Goal: Information Seeking & Learning: Compare options

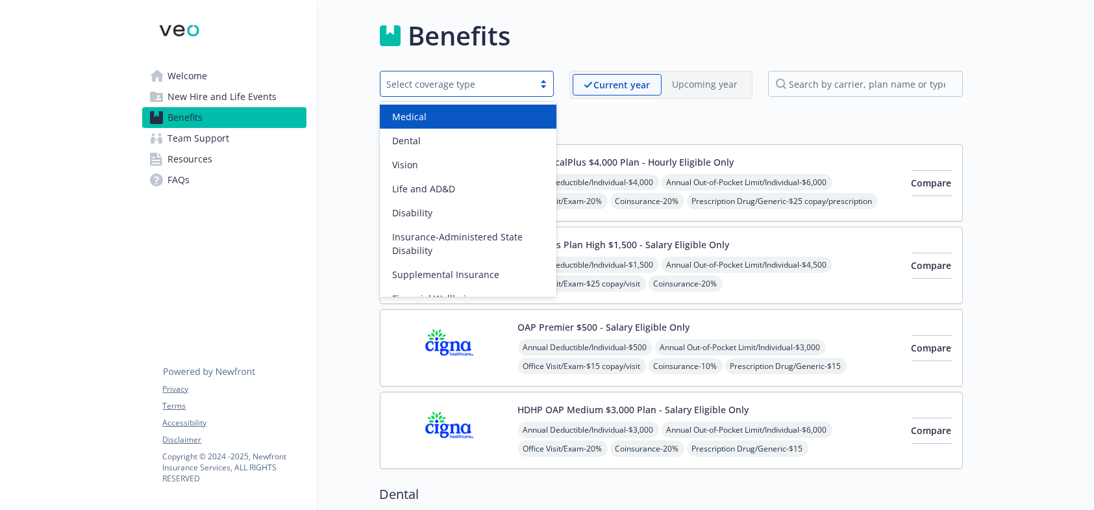
click at [543, 79] on div at bounding box center [543, 84] width 19 height 10
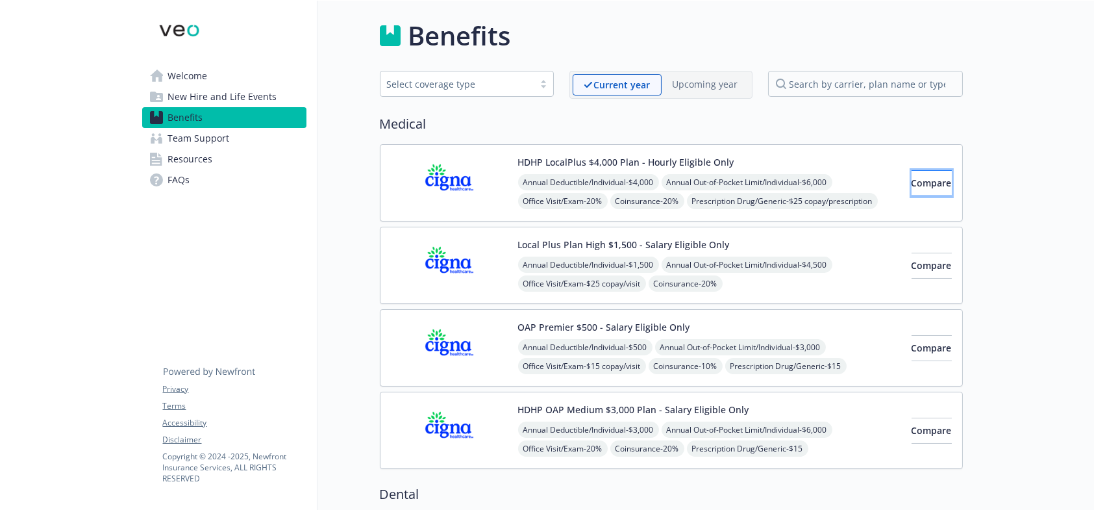
click at [912, 182] on button "Compare" at bounding box center [932, 183] width 40 height 26
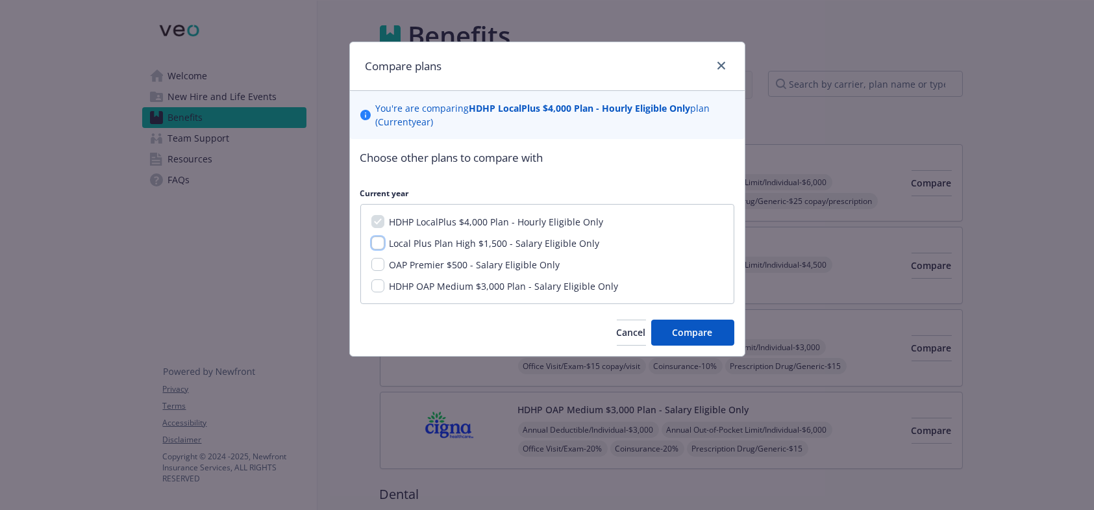
click at [378, 240] on input "Local Plus Plan High $1,500 - Salary Eligible Only" at bounding box center [377, 242] width 13 height 13
checkbox input "true"
click at [703, 323] on button "Compare" at bounding box center [692, 332] width 83 height 26
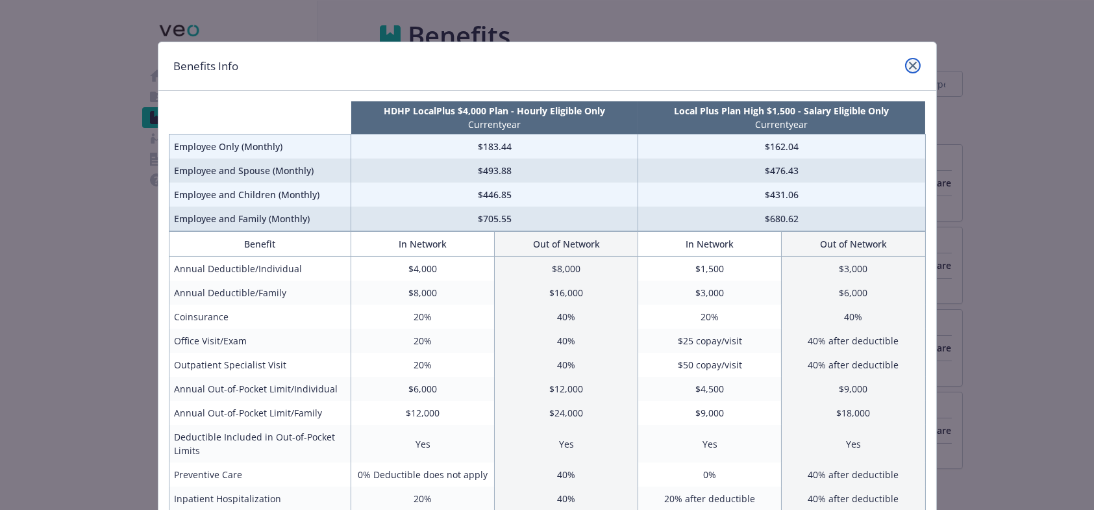
click at [910, 64] on icon "close" at bounding box center [913, 66] width 8 height 8
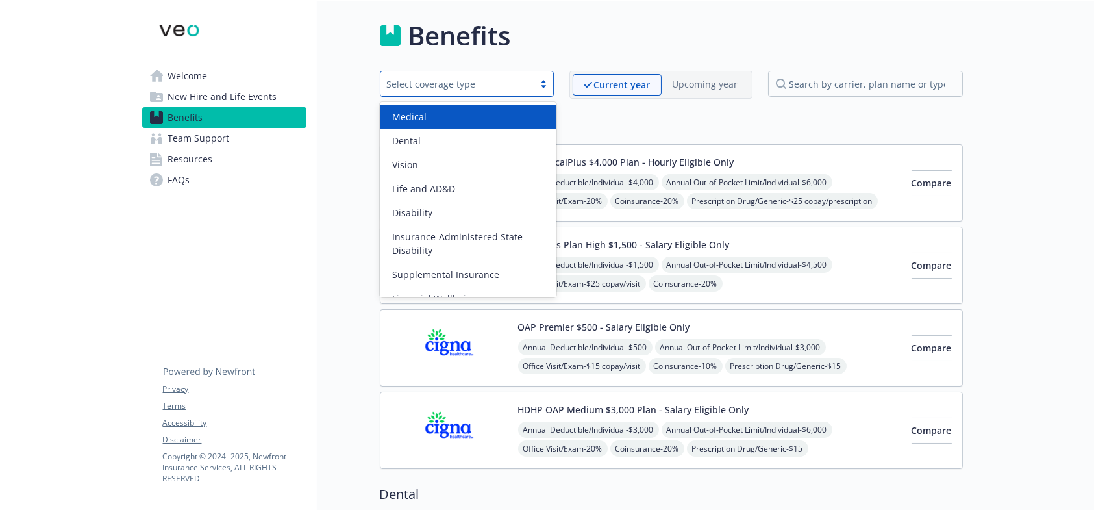
click at [538, 81] on div at bounding box center [543, 84] width 19 height 10
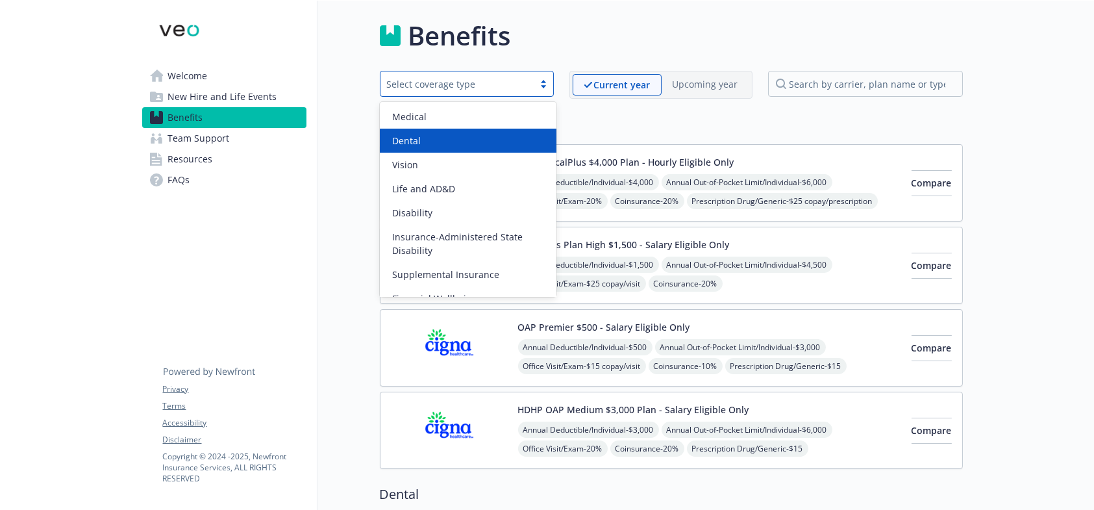
click at [462, 149] on div "Dental" at bounding box center [468, 141] width 177 height 24
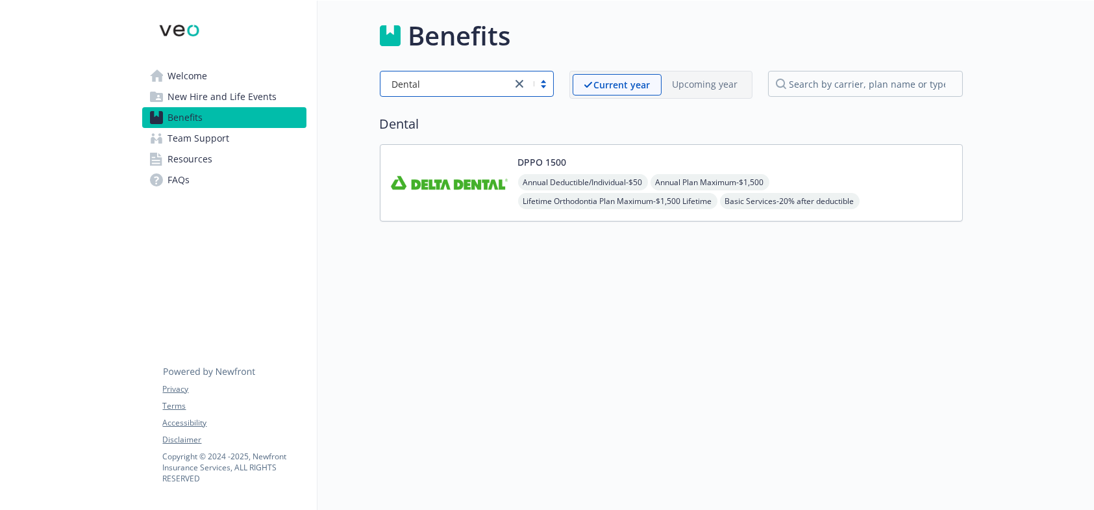
click at [468, 195] on img at bounding box center [449, 182] width 117 height 55
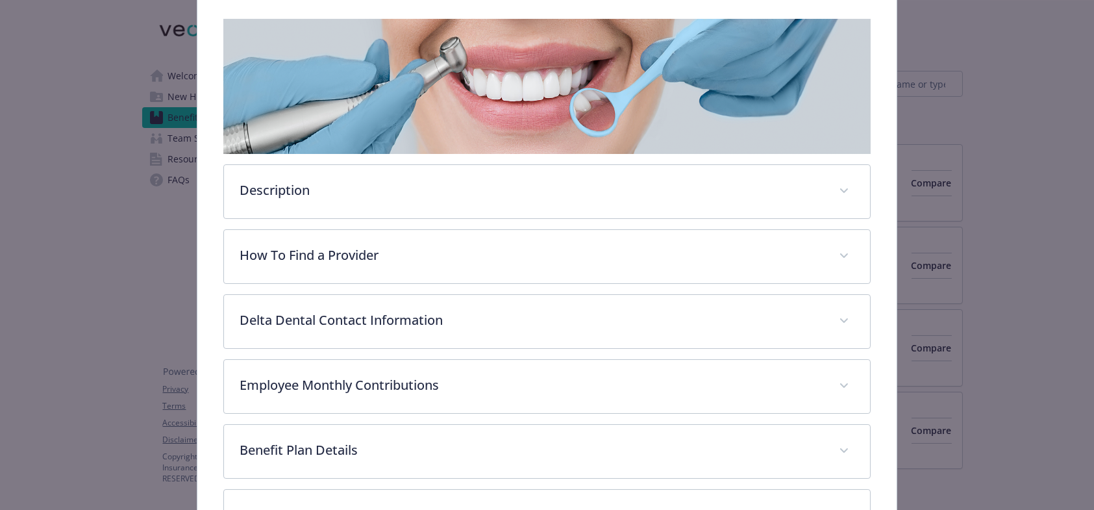
scroll to position [233, 0]
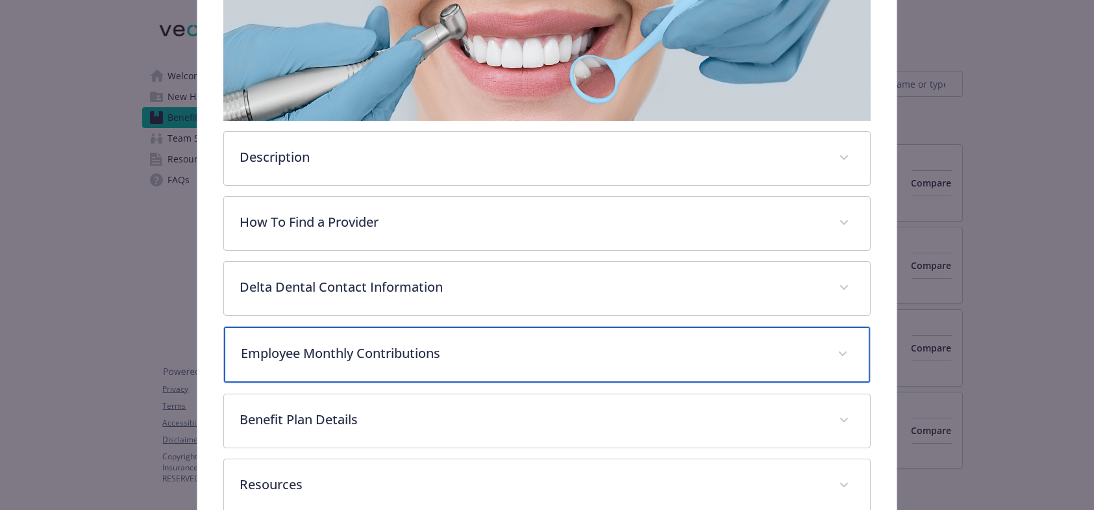
click at [441, 353] on p "Employee Monthly Contributions" at bounding box center [531, 353] width 581 height 19
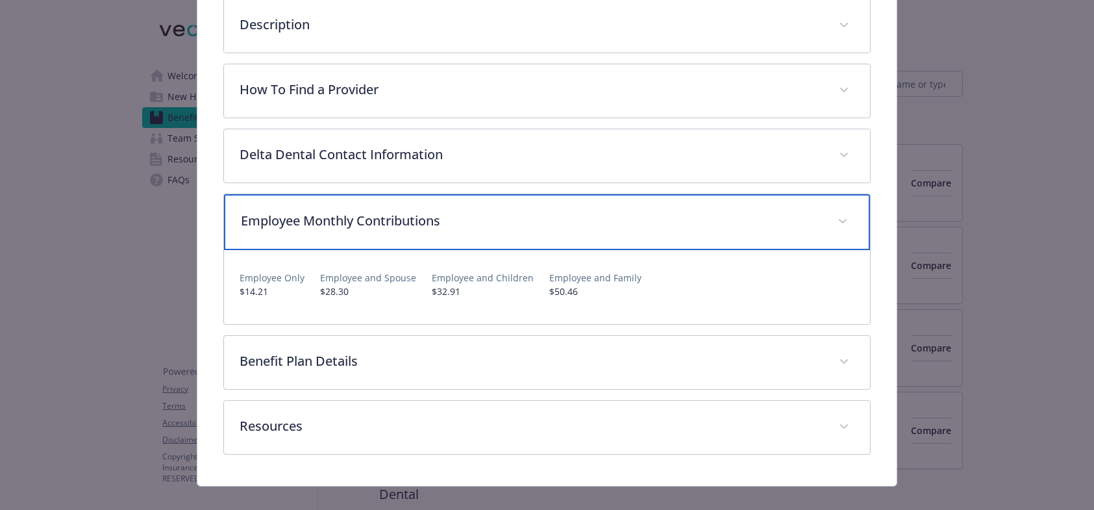
scroll to position [380, 0]
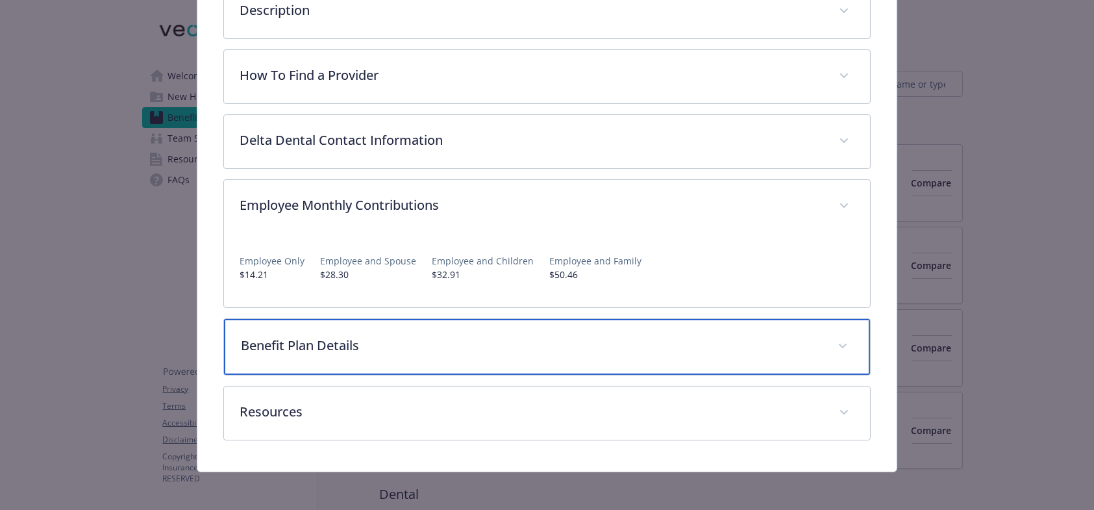
click at [459, 342] on p "Benefit Plan Details" at bounding box center [531, 345] width 581 height 19
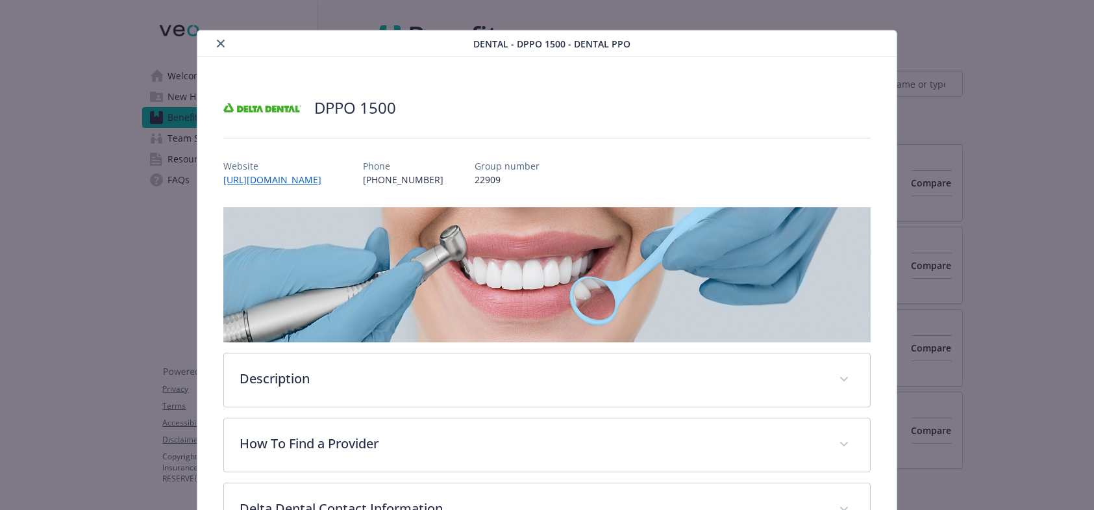
scroll to position [0, 0]
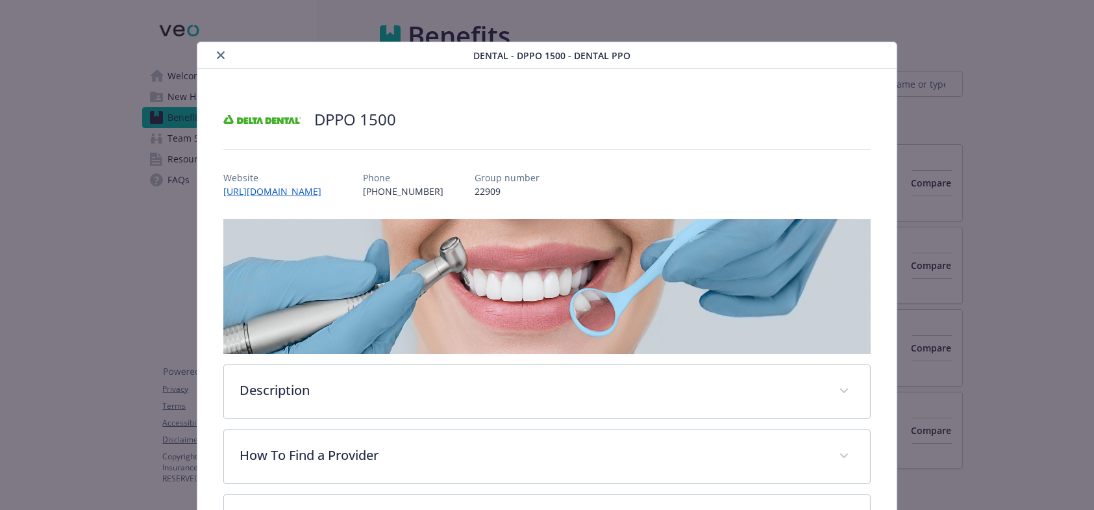
click at [220, 54] on icon "close" at bounding box center [221, 55] width 8 height 8
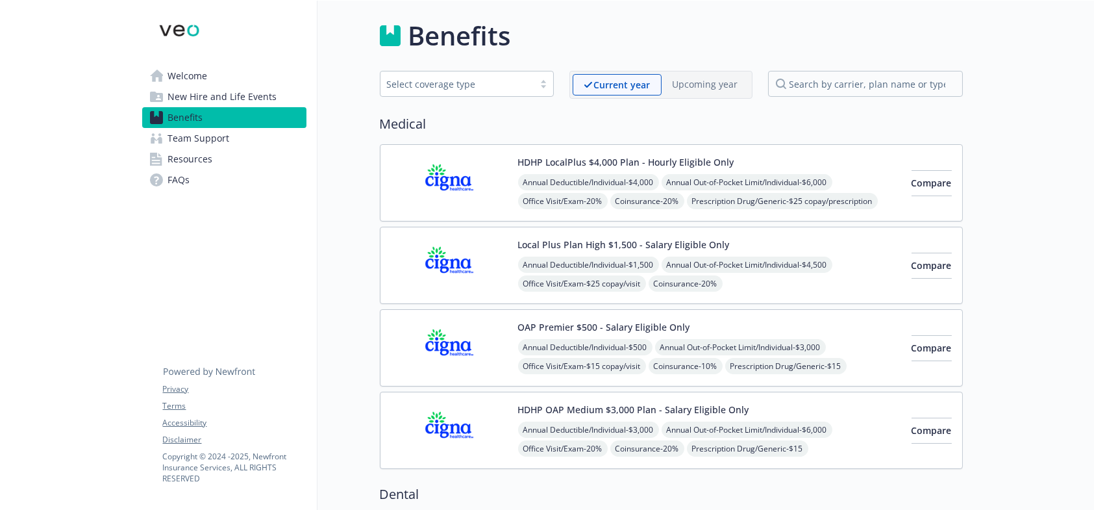
click at [212, 144] on span "Team Support" at bounding box center [199, 138] width 62 height 21
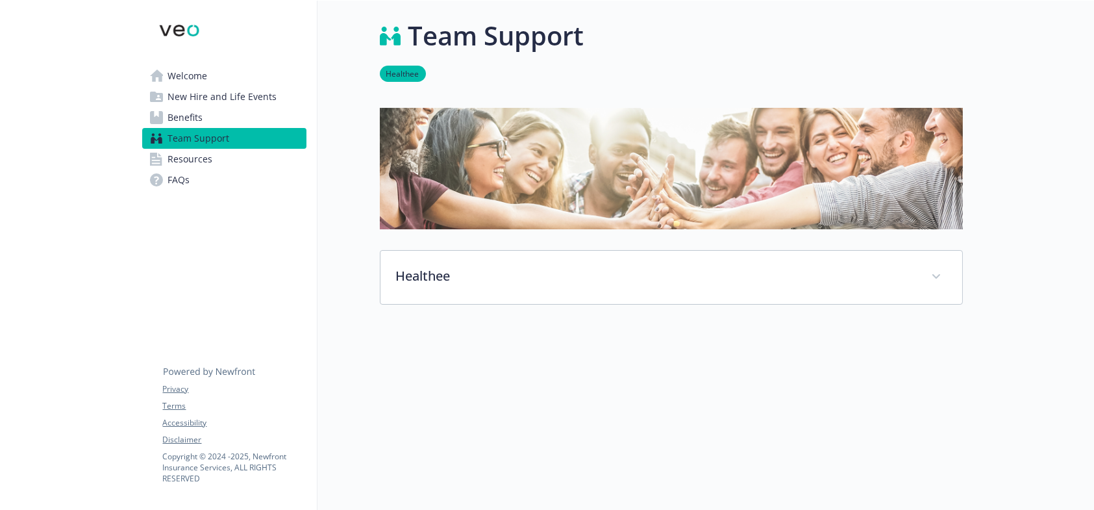
click at [215, 160] on link "Resources" at bounding box center [224, 159] width 164 height 21
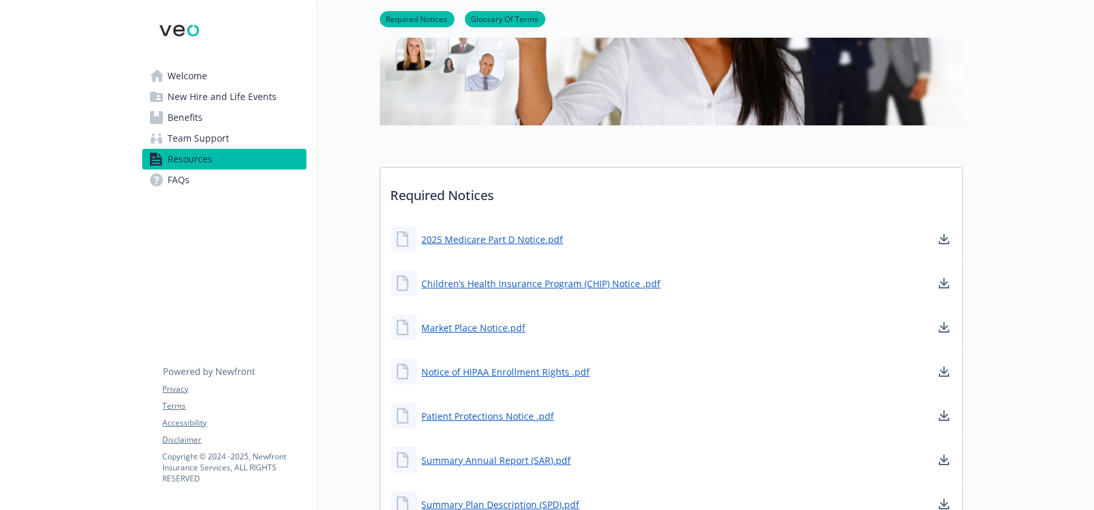
scroll to position [195, 0]
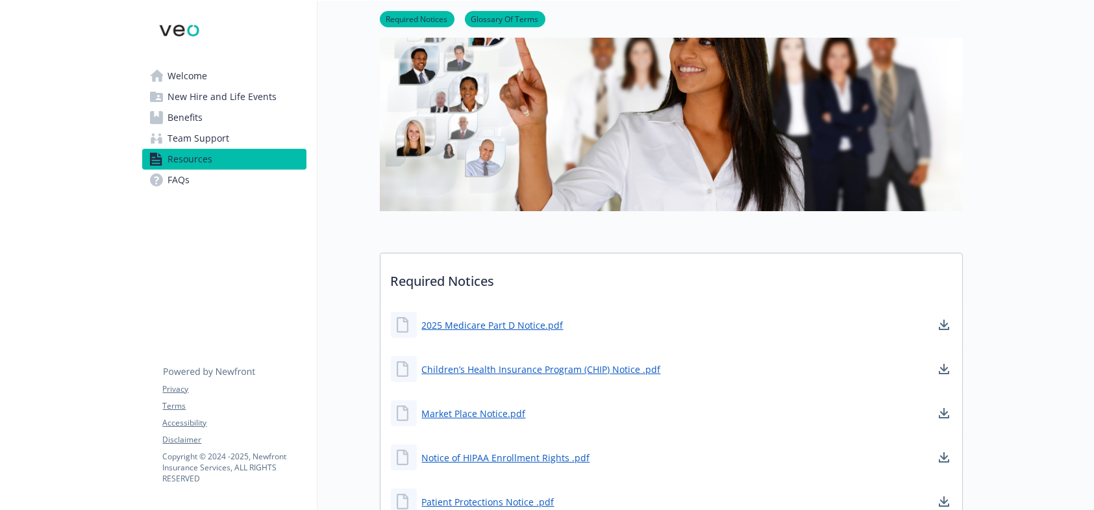
click at [211, 139] on span "Team Support" at bounding box center [199, 138] width 62 height 21
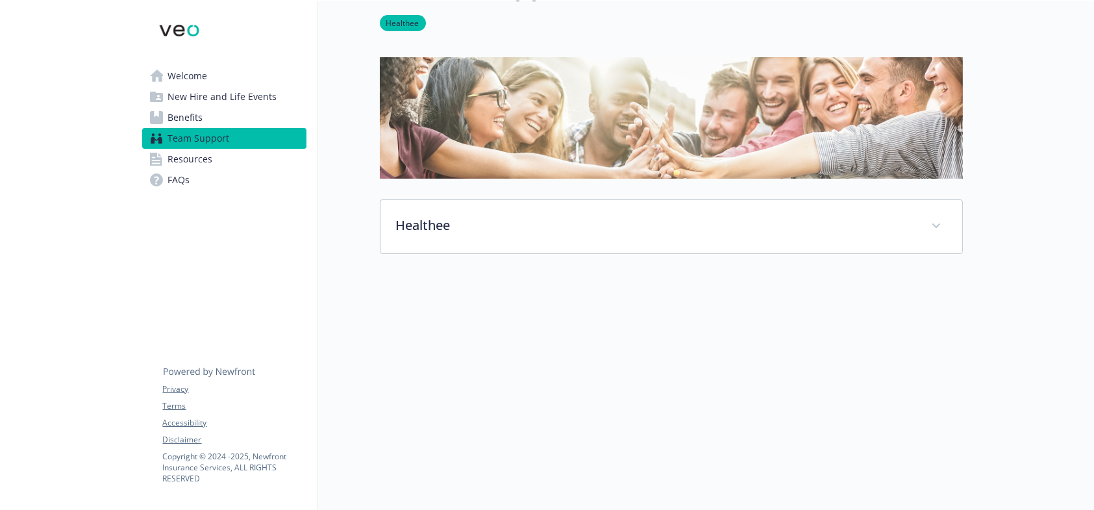
scroll to position [60, 0]
click at [201, 115] on span "Benefits" at bounding box center [185, 117] width 35 height 21
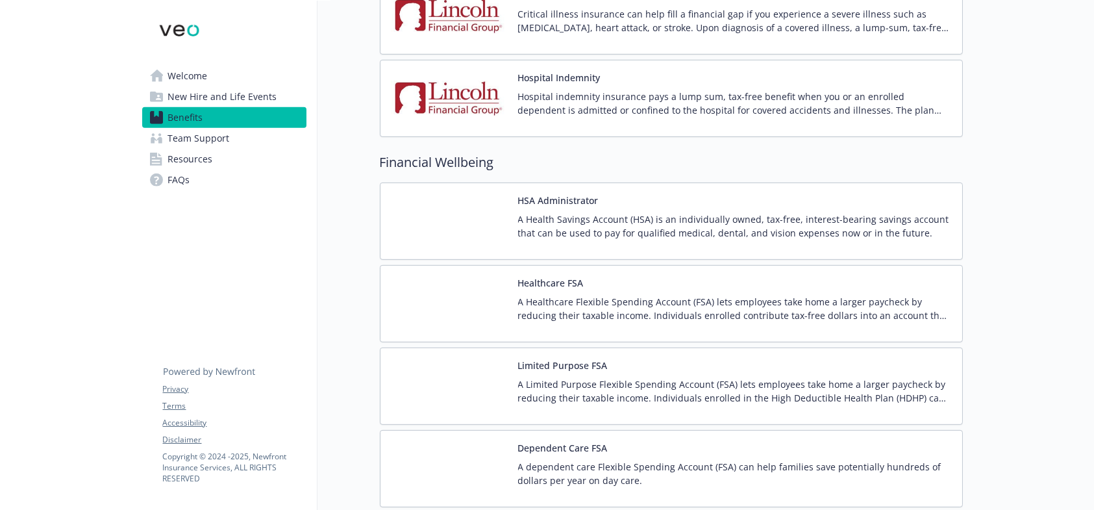
scroll to position [1553, 0]
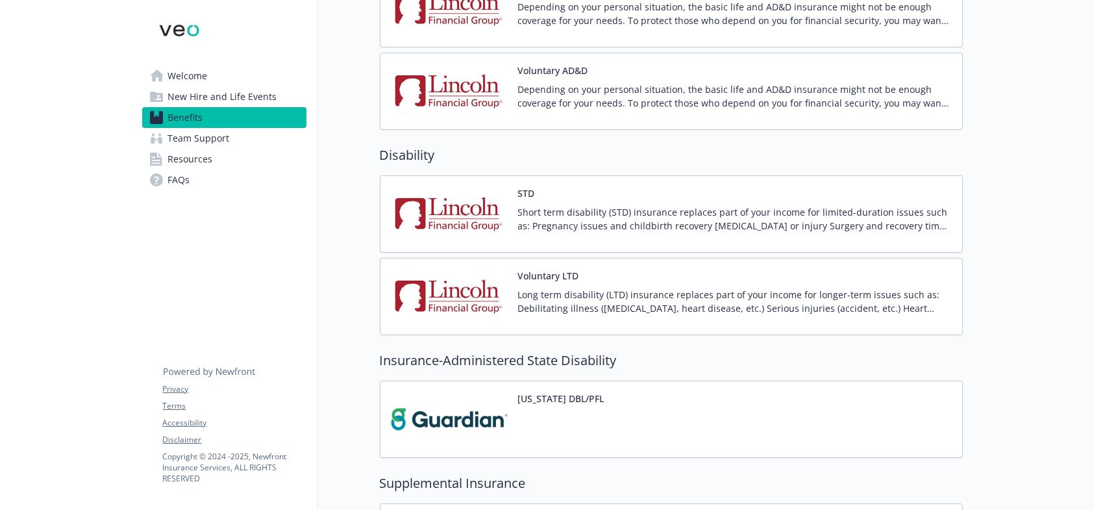
click at [287, 91] on link "New Hire and Life Events" at bounding box center [224, 96] width 164 height 21
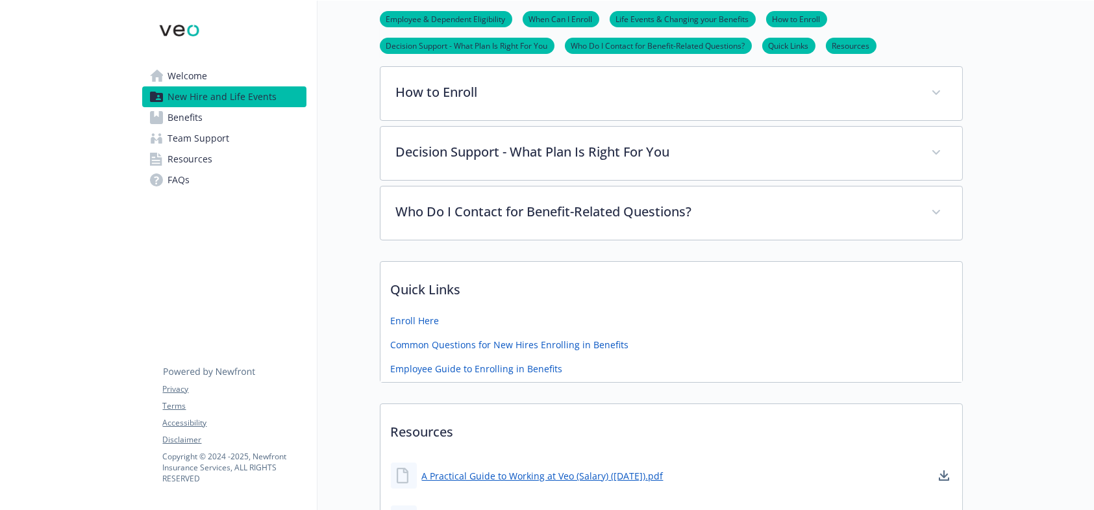
scroll to position [325, 0]
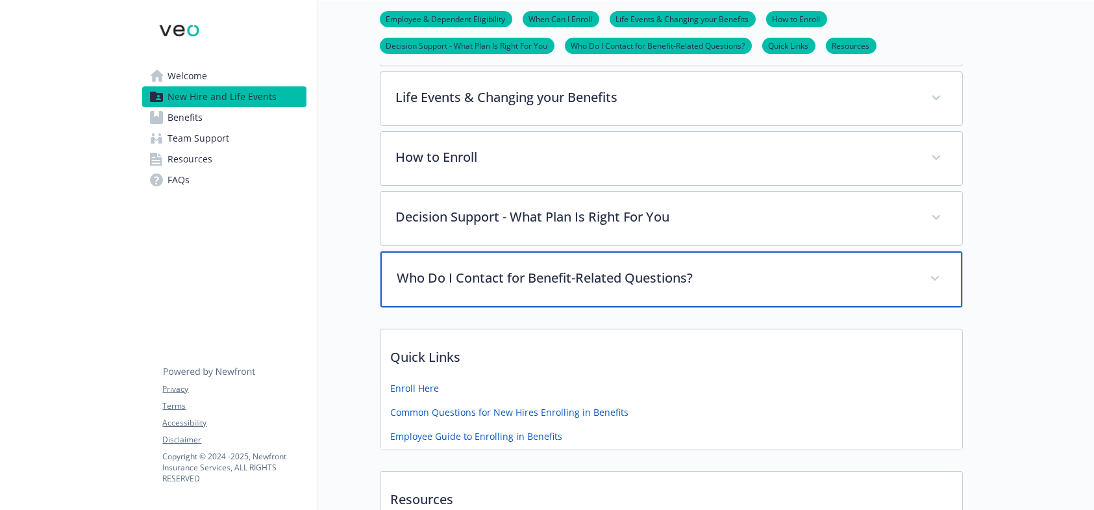
click at [931, 273] on span at bounding box center [935, 278] width 21 height 21
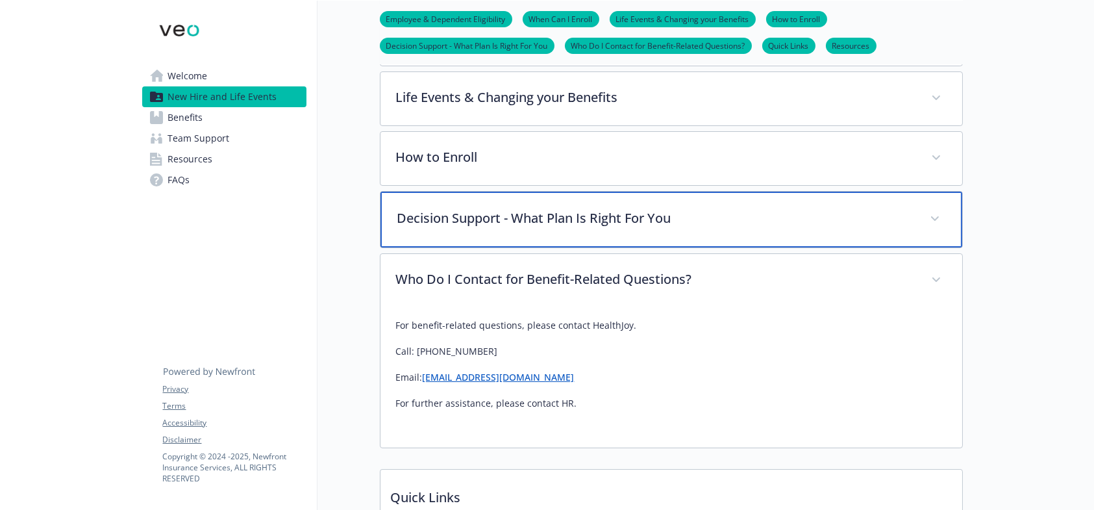
click at [692, 221] on p "Decision Support - What Plan Is Right For You" at bounding box center [655, 217] width 517 height 19
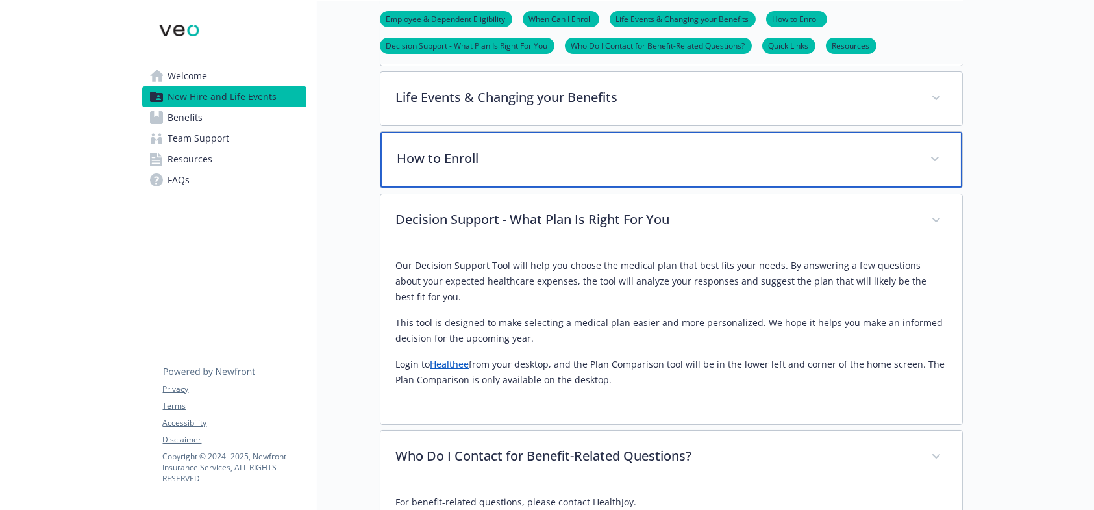
click at [621, 160] on p "How to Enroll" at bounding box center [655, 158] width 517 height 19
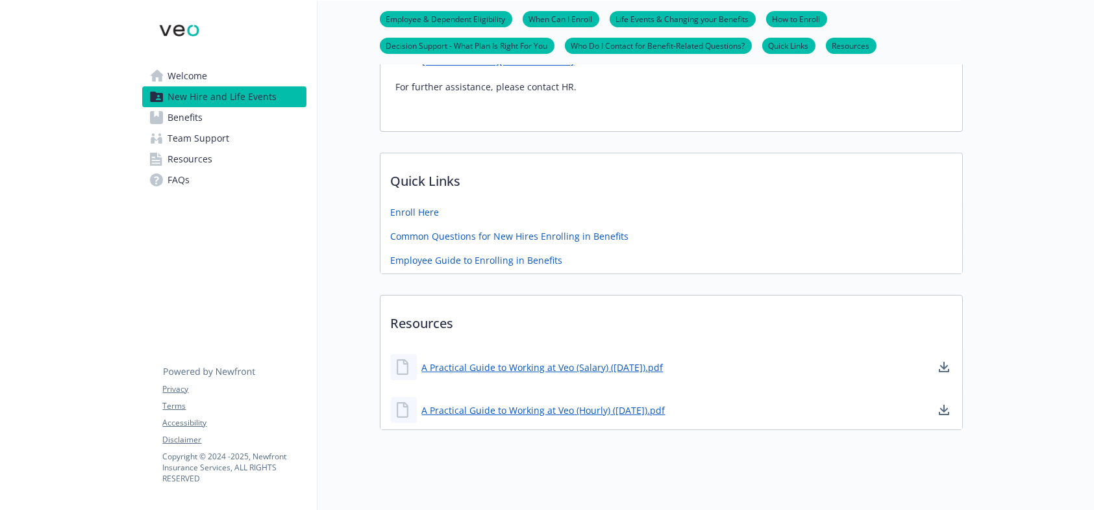
scroll to position [1099, 0]
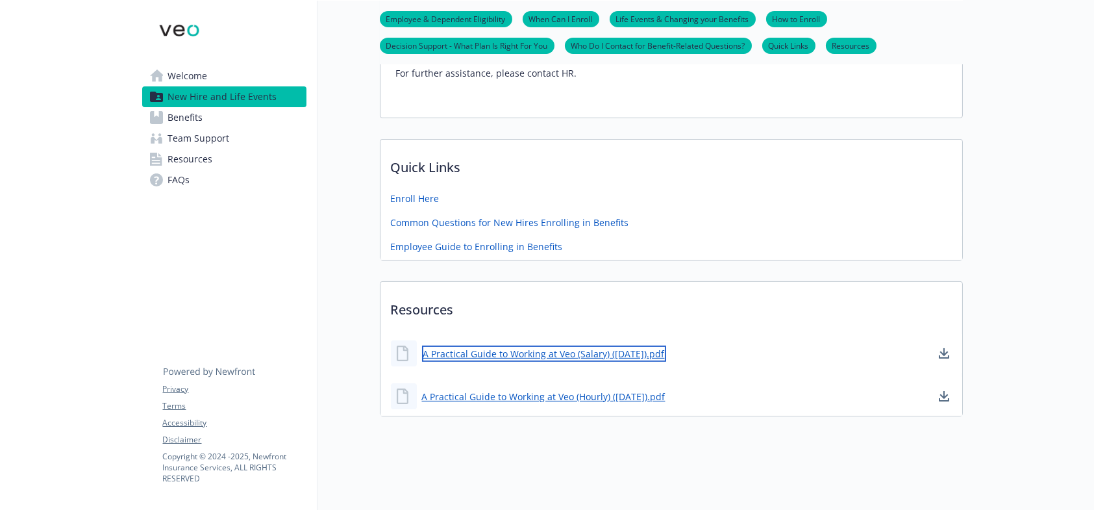
click at [577, 345] on link "A Practical Guide to Working at Veo (Salary) ([DATE]).pdf" at bounding box center [544, 353] width 244 height 16
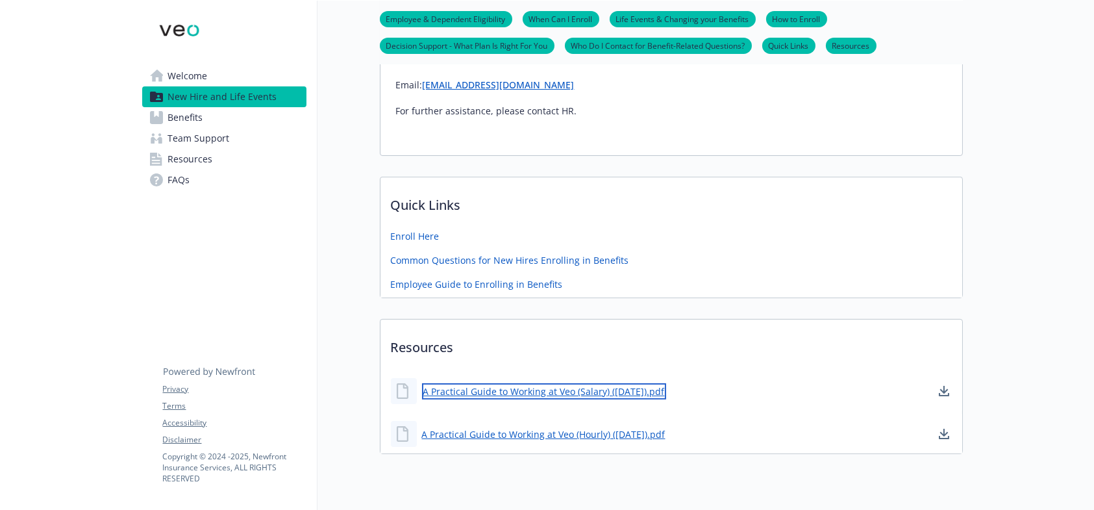
scroll to position [966, 0]
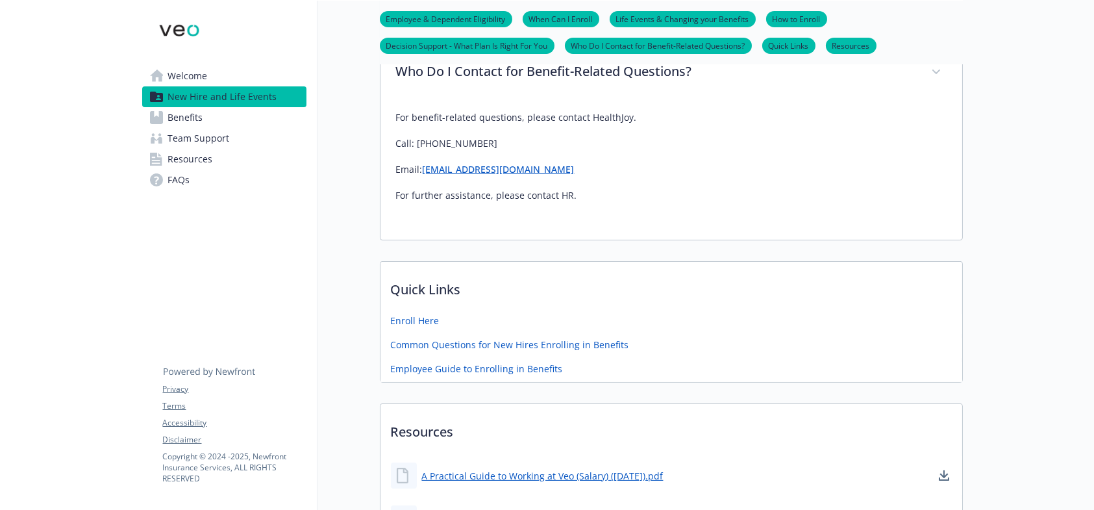
click at [206, 65] on div "Welcome New Hire and Life Events Benefits Team Support Resources FAQs Privacy T…" at bounding box center [224, 109] width 185 height 216
click at [208, 73] on link "Welcome" at bounding box center [224, 76] width 164 height 21
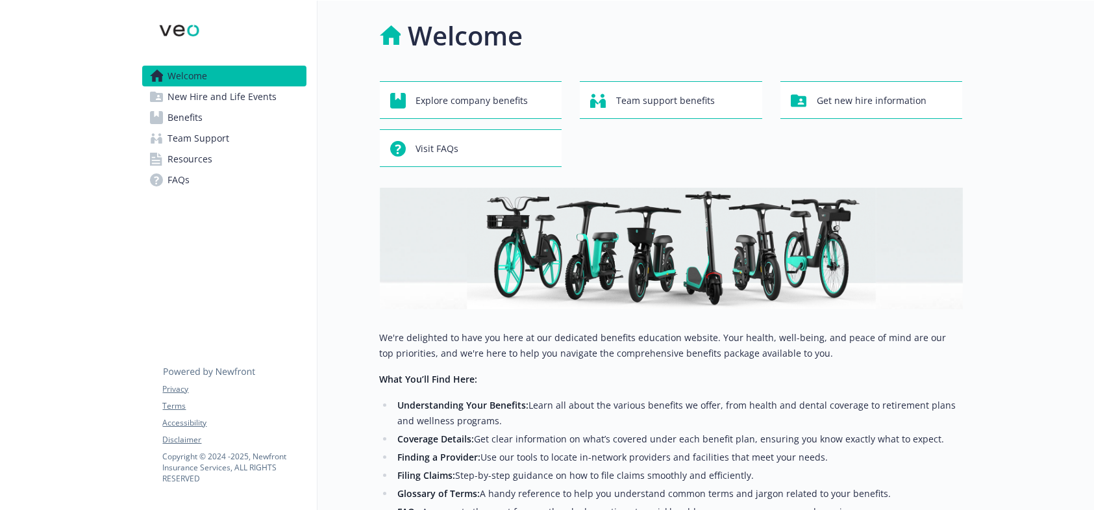
click at [195, 118] on span "Benefits" at bounding box center [185, 117] width 35 height 21
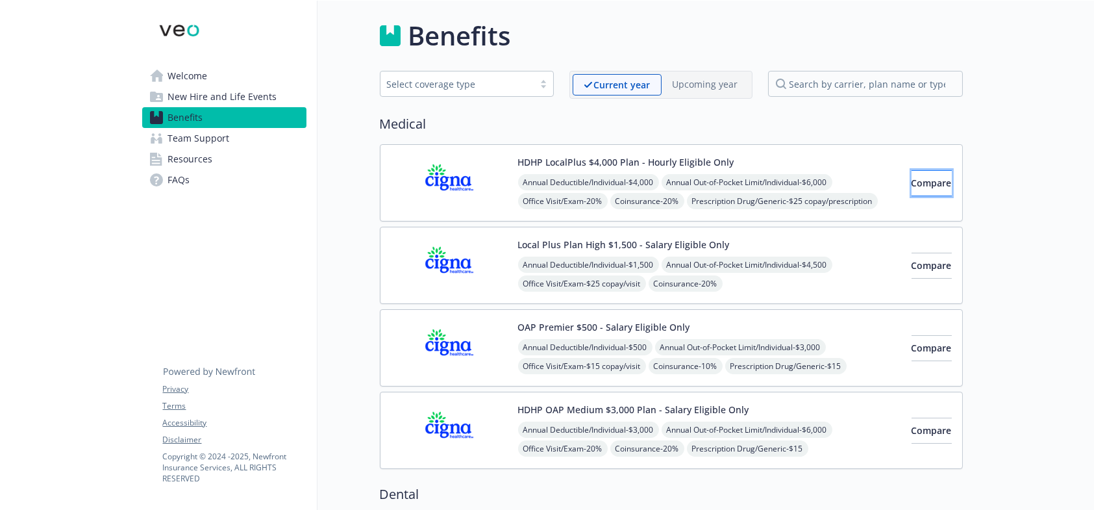
click at [912, 192] on button "Compare" at bounding box center [932, 183] width 40 height 26
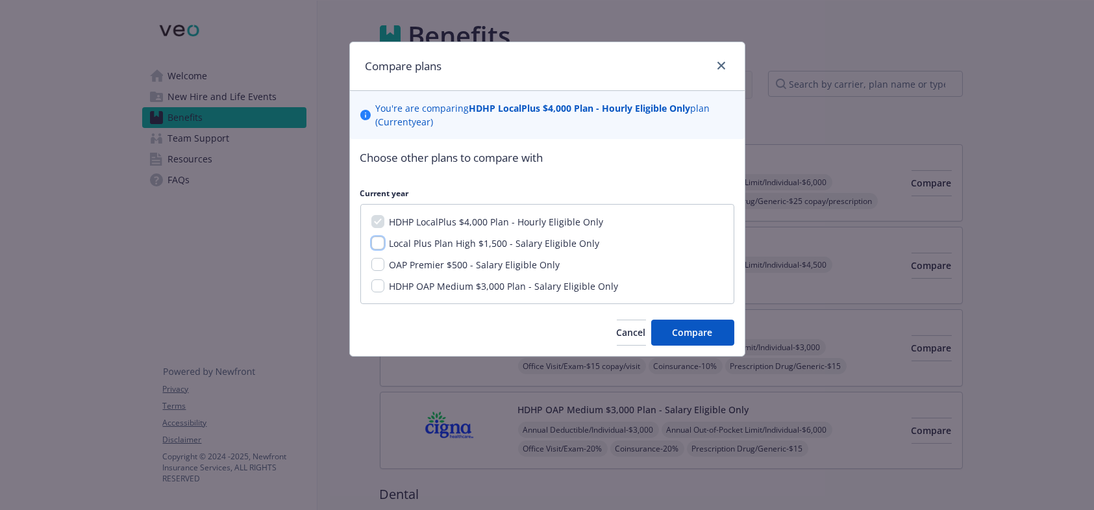
click at [377, 245] on input "Local Plus Plan High $1,500 - Salary Eligible Only" at bounding box center [377, 242] width 13 height 13
checkbox input "true"
click at [376, 260] on input "OAP Premier $500 - Salary Eligible Only" at bounding box center [377, 264] width 13 height 13
checkbox input "true"
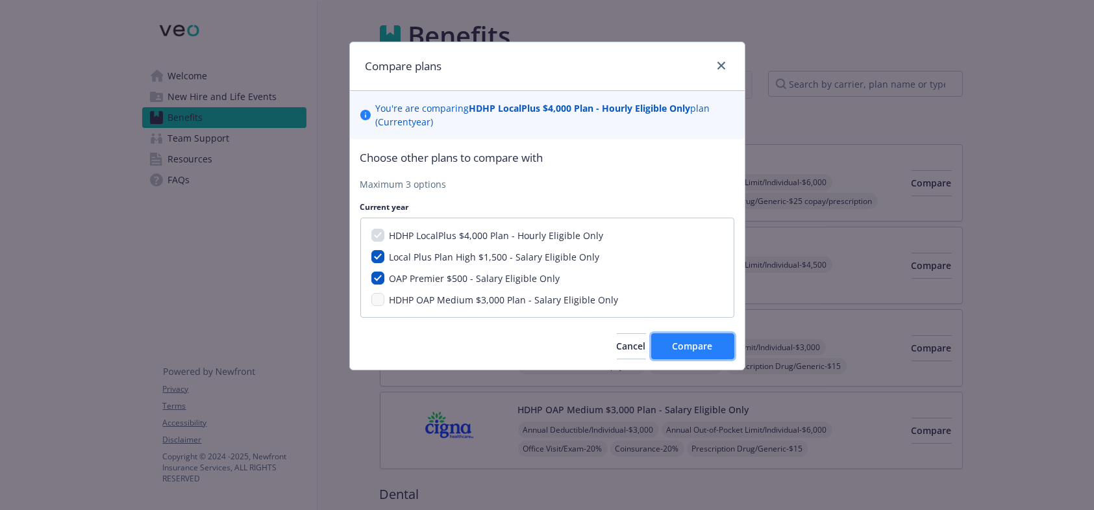
click at [679, 344] on span "Compare" at bounding box center [693, 346] width 40 height 12
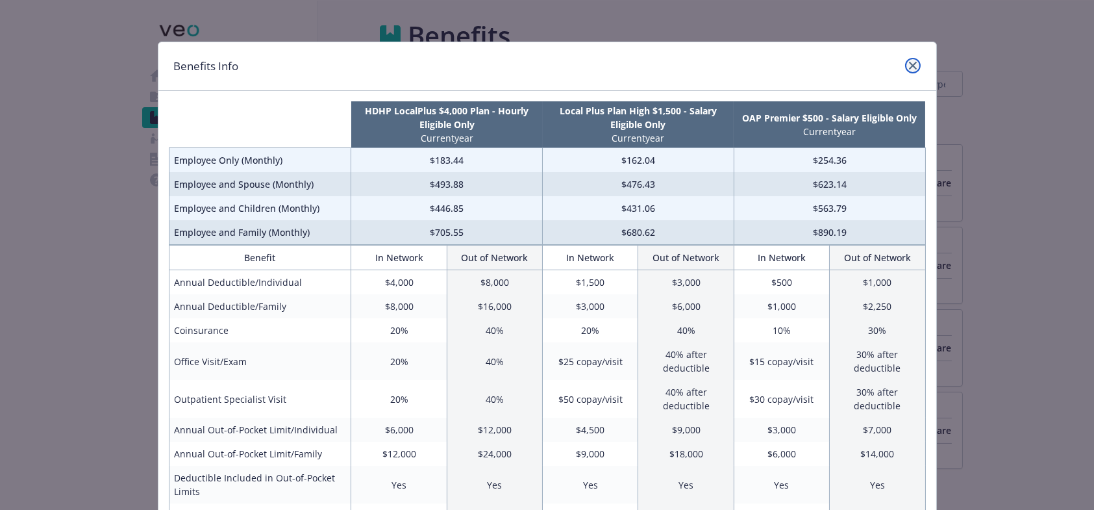
drag, startPoint x: 905, startPoint y: 68, endPoint x: 892, endPoint y: 69, distance: 12.4
click at [909, 68] on icon "close" at bounding box center [913, 66] width 8 height 8
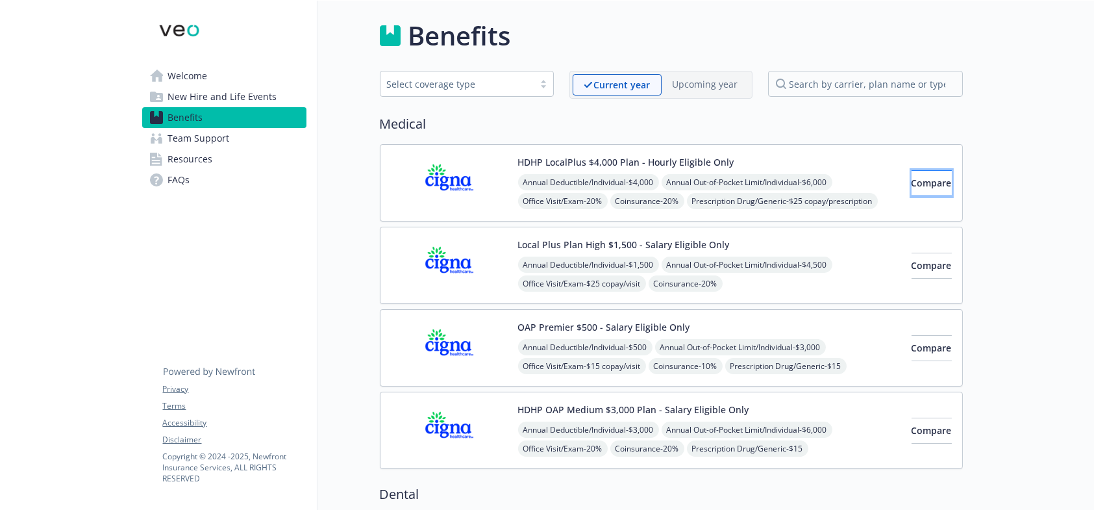
click at [912, 190] on button "Compare" at bounding box center [932, 183] width 40 height 26
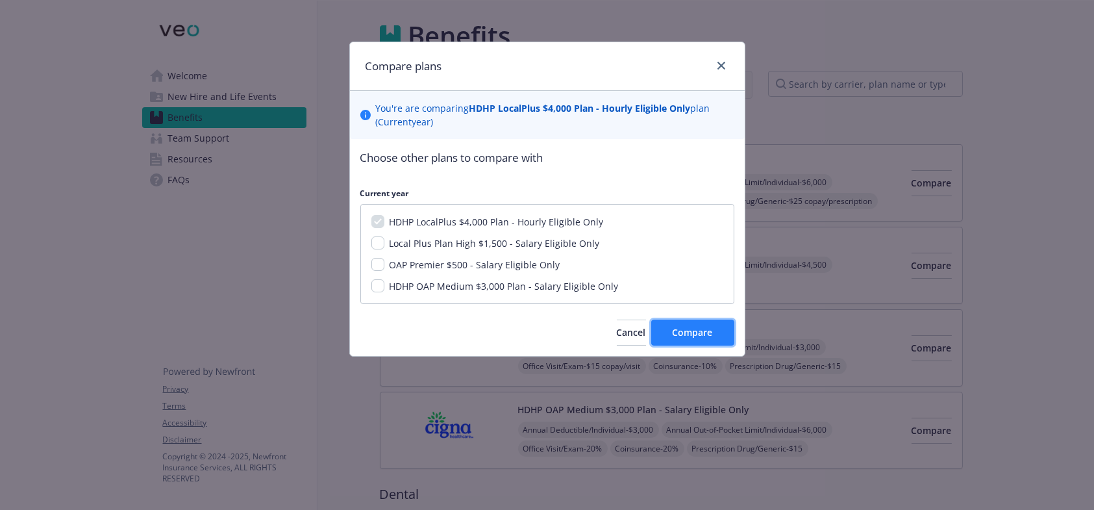
click at [688, 334] on span "Compare" at bounding box center [693, 332] width 40 height 12
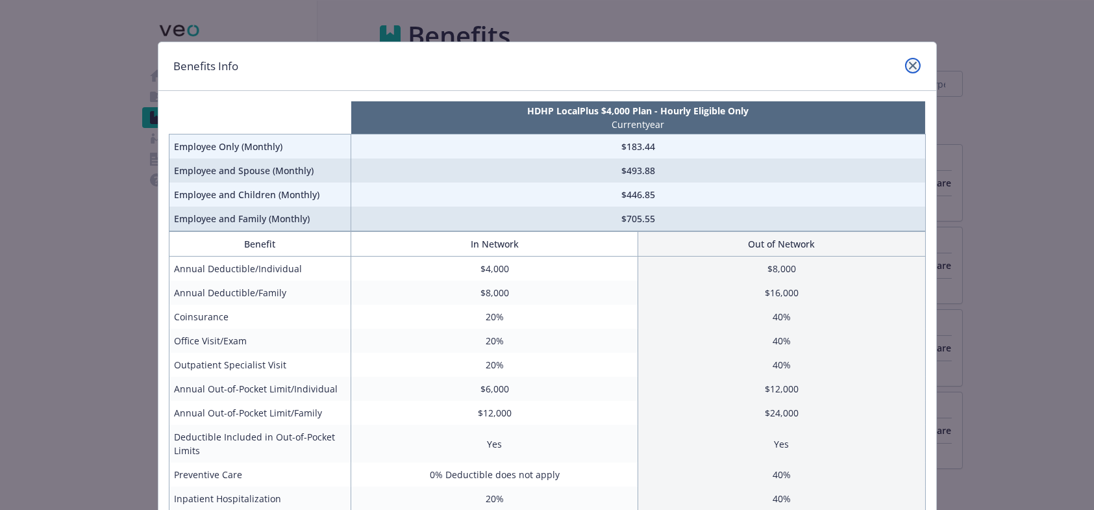
click at [909, 66] on icon "close" at bounding box center [913, 66] width 8 height 8
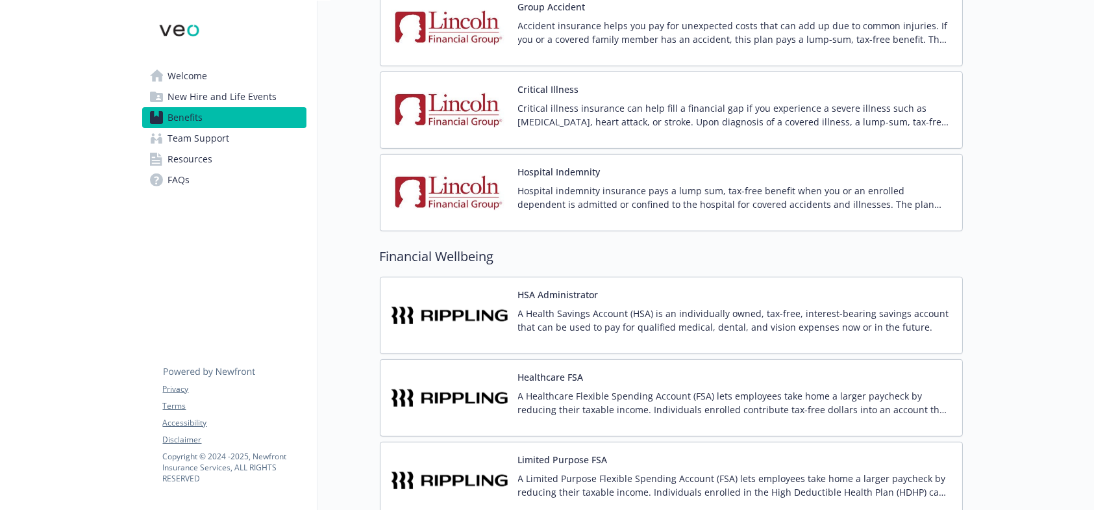
scroll to position [1234, 0]
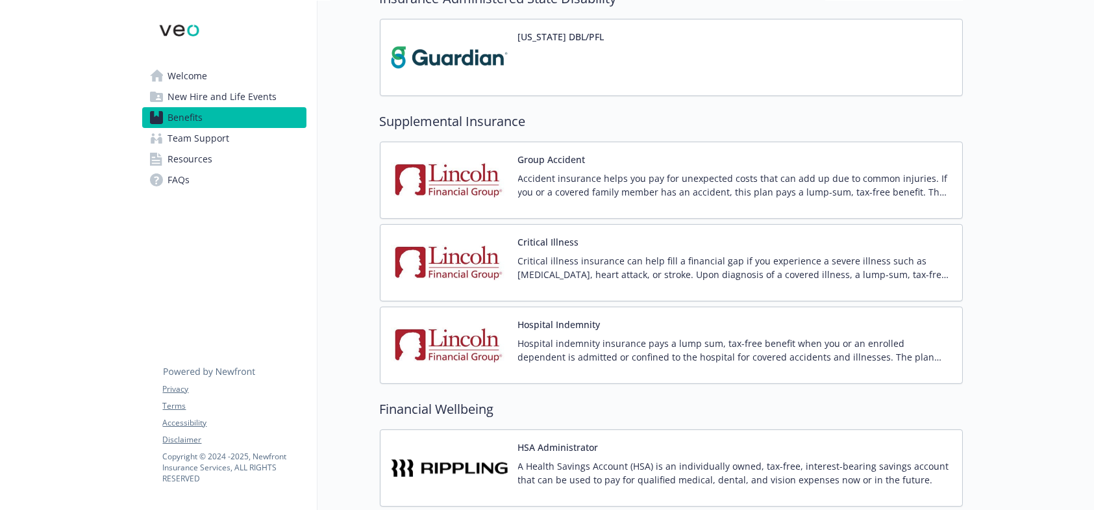
click at [219, 160] on link "Resources" at bounding box center [224, 159] width 164 height 21
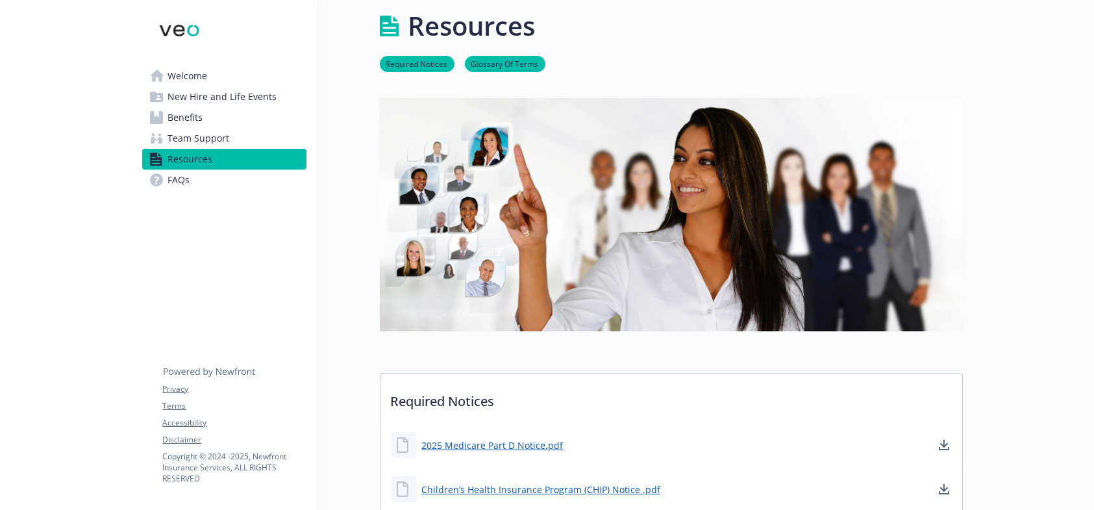
scroll to position [1234, 0]
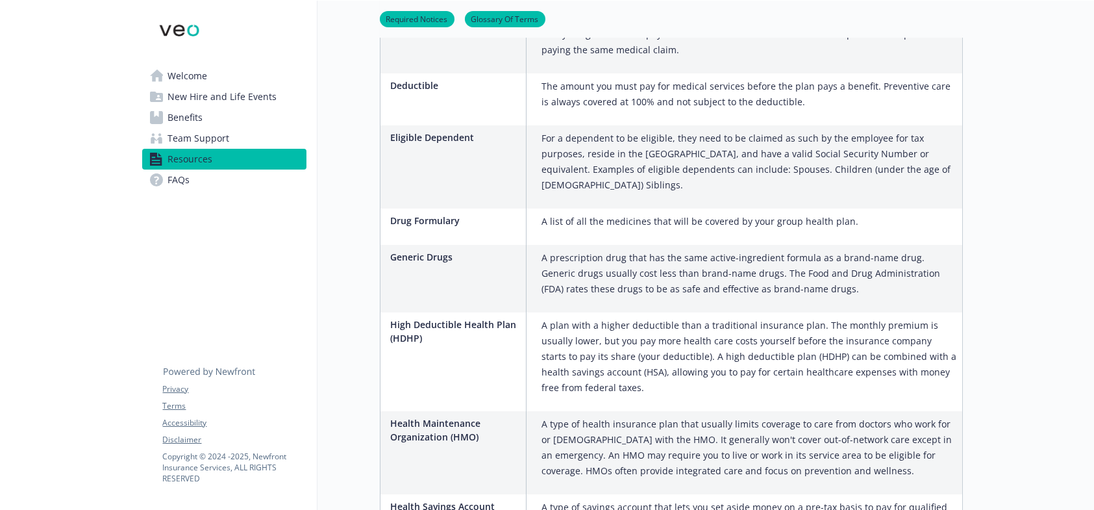
click at [188, 136] on span "Team Support" at bounding box center [199, 138] width 62 height 21
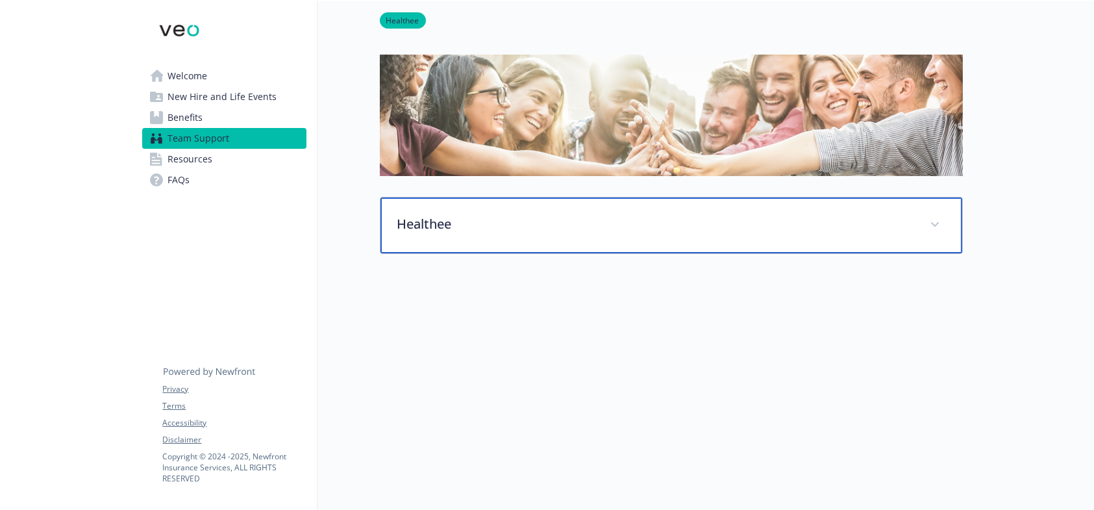
scroll to position [62, 0]
click at [909, 218] on p "Healthee" at bounding box center [655, 223] width 517 height 19
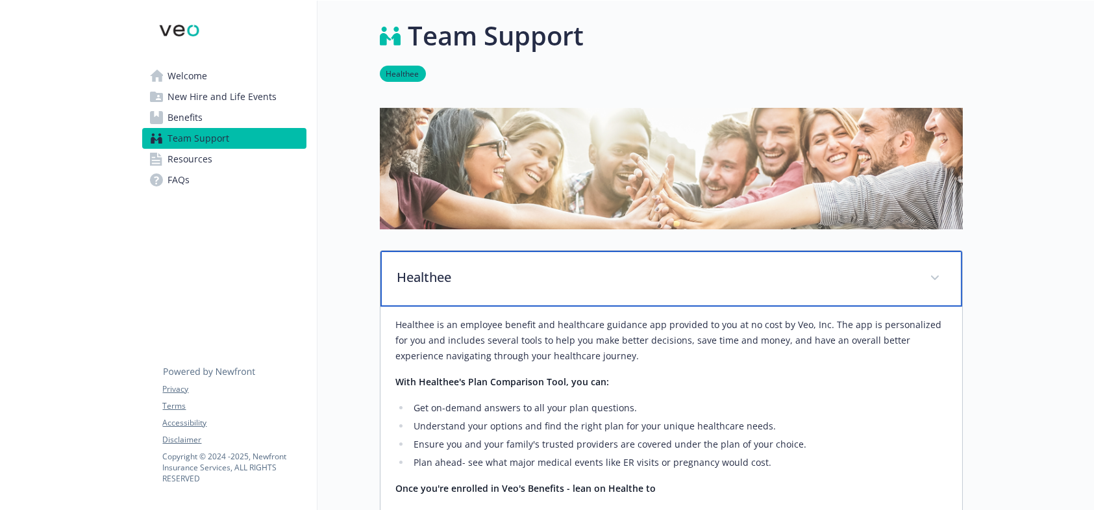
scroll to position [0, 0]
click at [940, 273] on span at bounding box center [935, 278] width 21 height 21
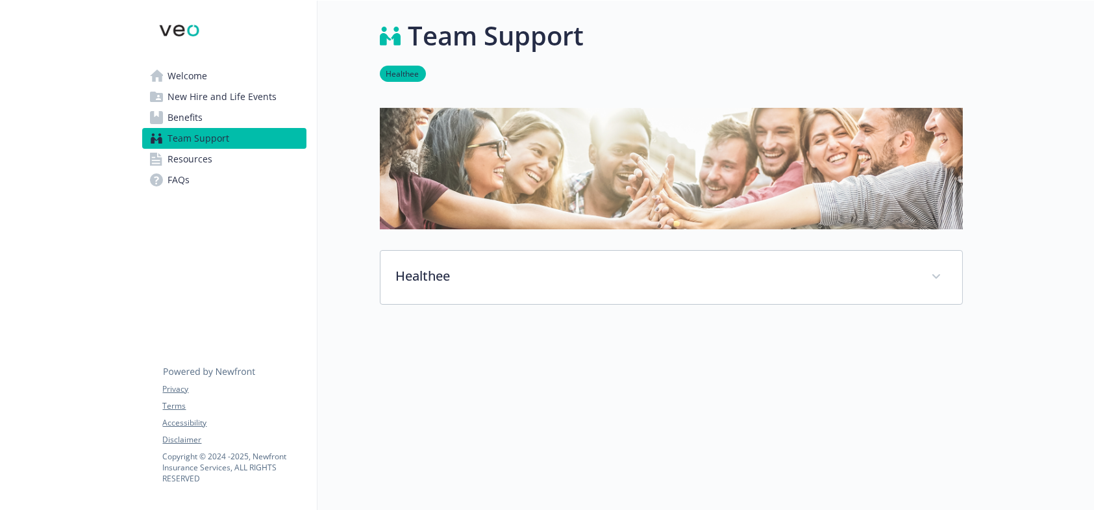
click at [184, 116] on span "Benefits" at bounding box center [185, 117] width 35 height 21
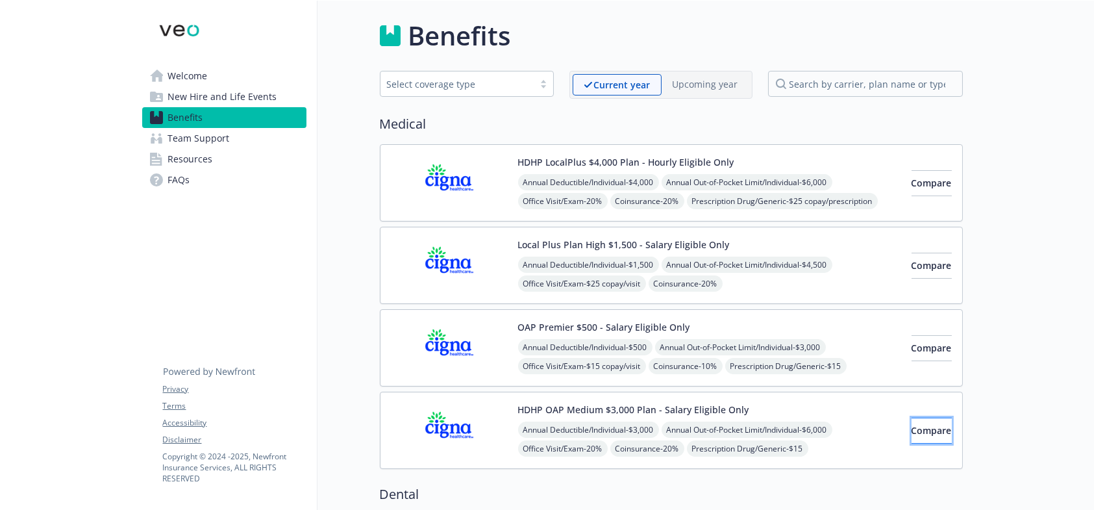
click at [912, 424] on span "Compare" at bounding box center [932, 430] width 40 height 12
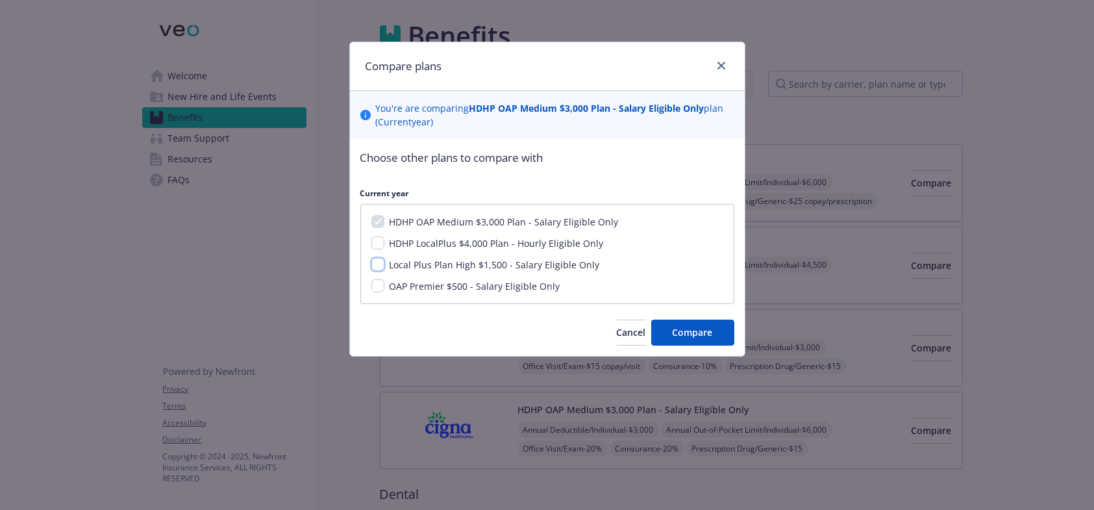
click at [375, 264] on input "Local Plus Plan High $1,500 - Salary Eligible Only" at bounding box center [377, 264] width 13 height 13
checkbox input "true"
click at [372, 242] on input "HDHP LocalPlus $4,000 Plan - Hourly Eligible Only" at bounding box center [377, 242] width 13 height 13
checkbox input "true"
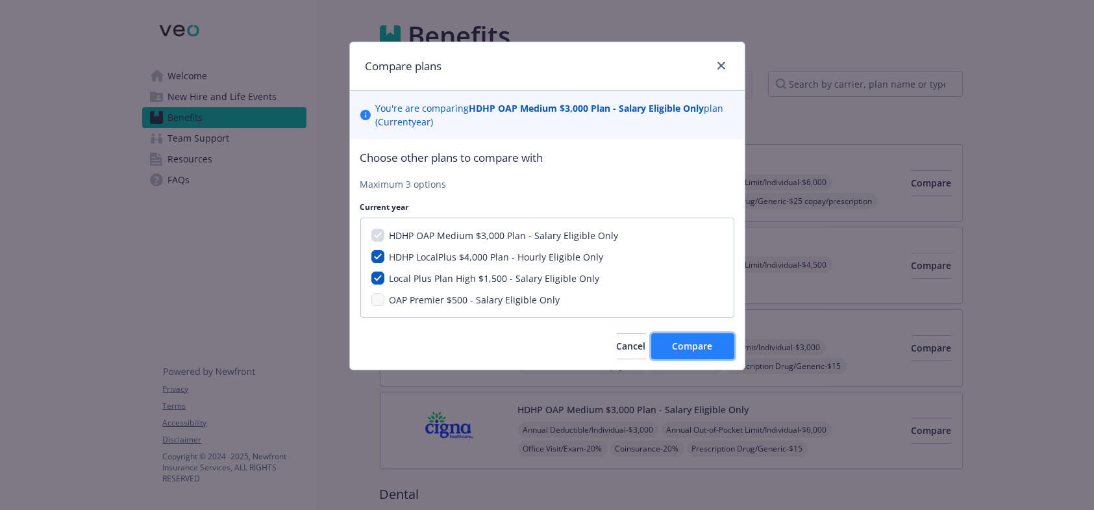
click at [691, 340] on span "Compare" at bounding box center [693, 346] width 40 height 12
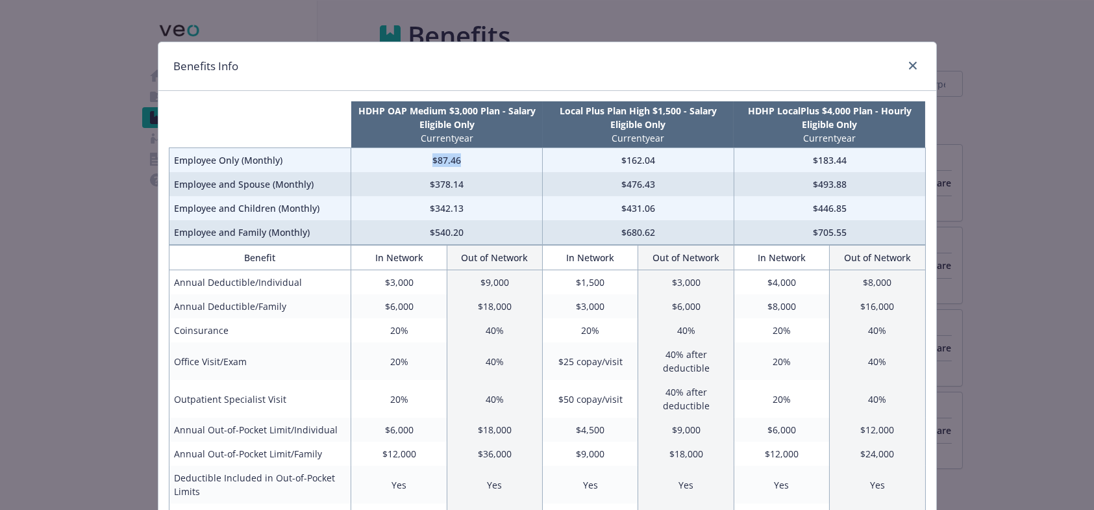
drag, startPoint x: 454, startPoint y: 158, endPoint x: 420, endPoint y: 158, distance: 33.8
click at [420, 158] on td "$87.46" at bounding box center [447, 160] width 192 height 25
click at [910, 66] on icon "close" at bounding box center [913, 66] width 8 height 8
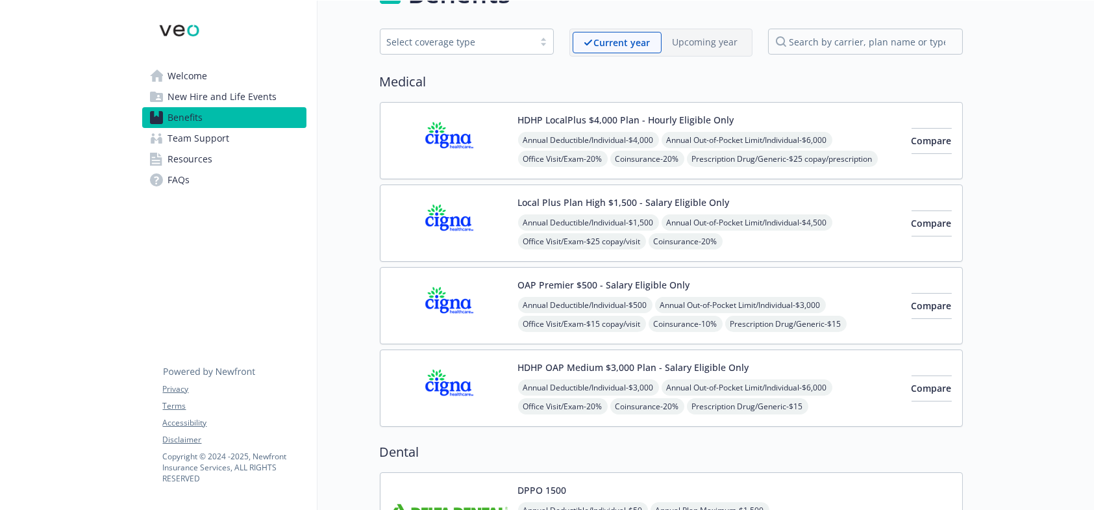
scroll to position [65, 0]
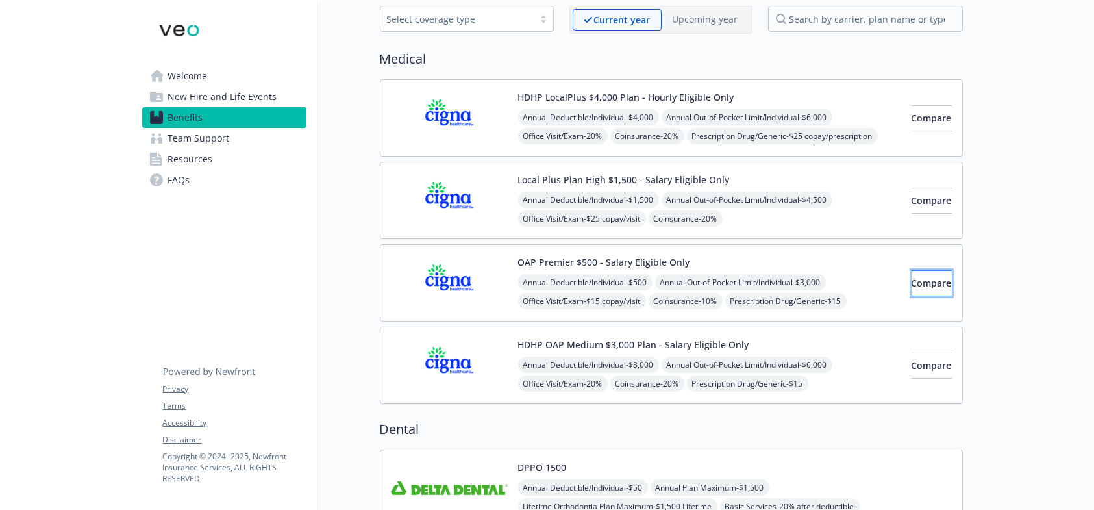
click at [924, 285] on span "Compare" at bounding box center [932, 283] width 40 height 12
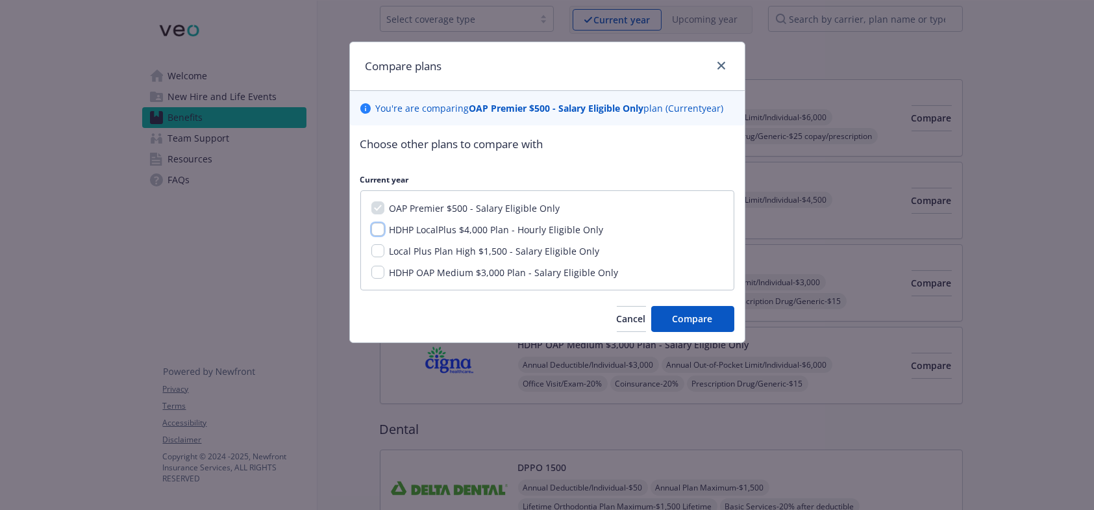
click at [374, 227] on input "HDHP LocalPlus $4,000 Plan - Hourly Eligible Only" at bounding box center [377, 229] width 13 height 13
checkbox input "true"
click at [695, 323] on span "Compare" at bounding box center [693, 318] width 40 height 12
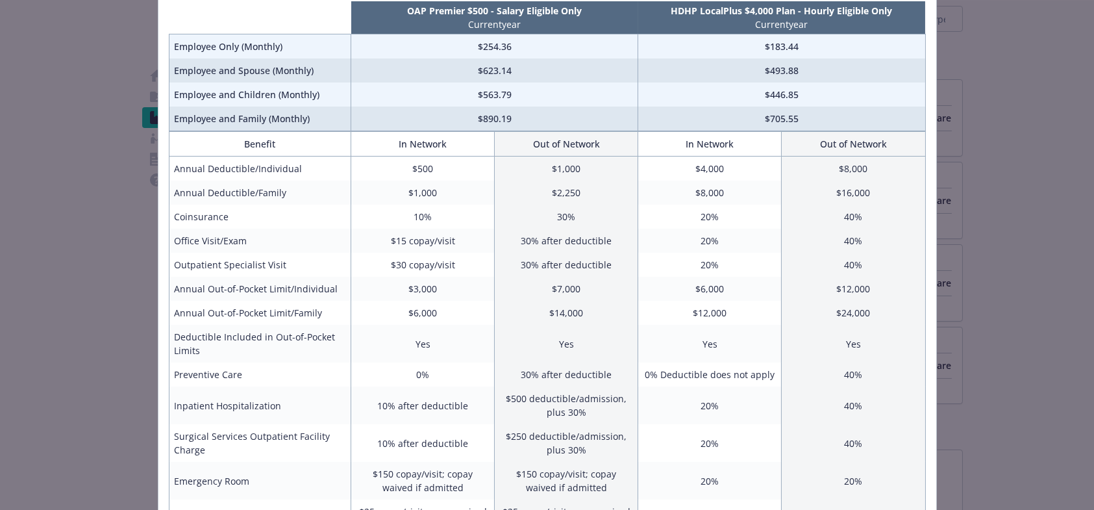
scroll to position [0, 0]
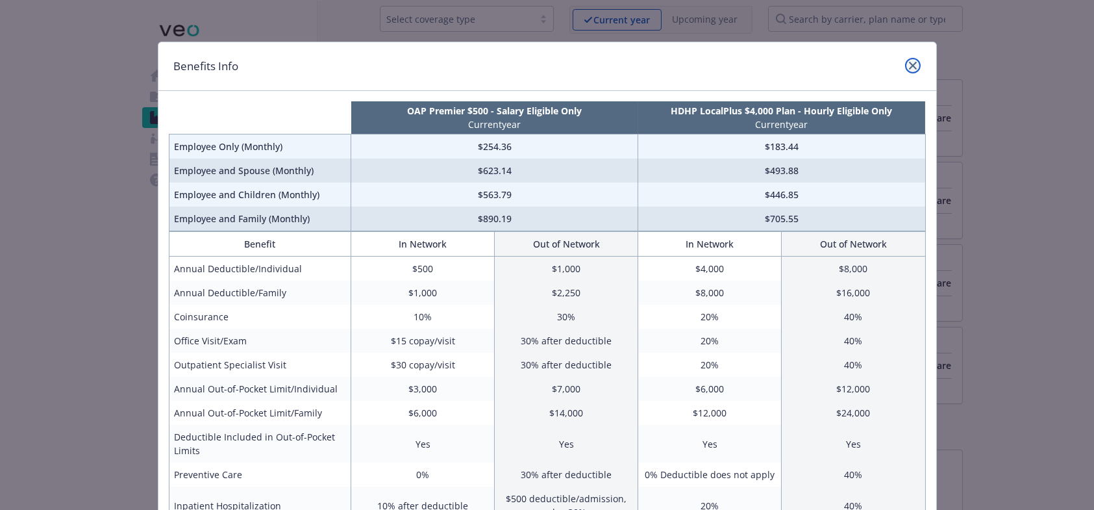
click at [909, 62] on icon "close" at bounding box center [913, 66] width 8 height 8
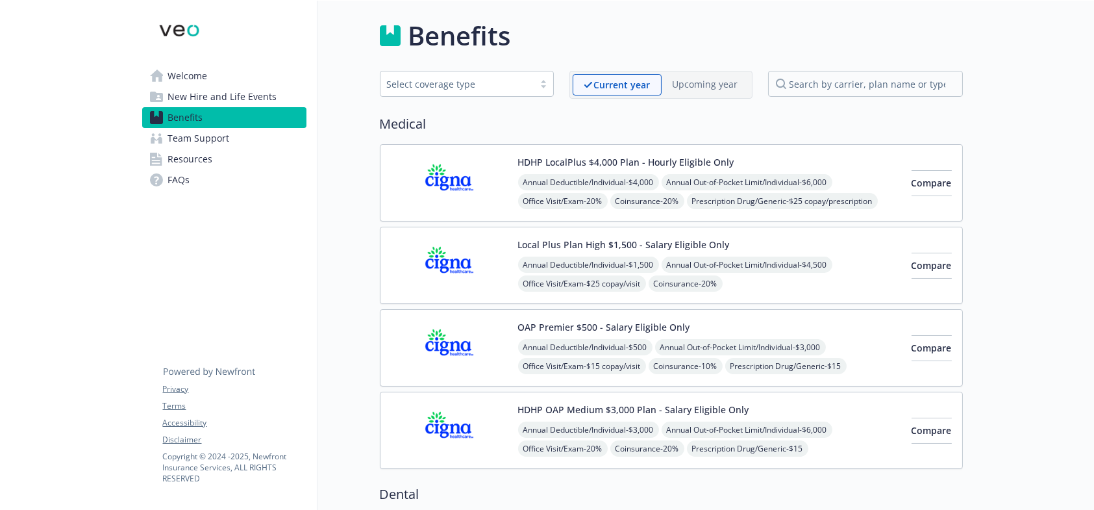
click at [203, 158] on span "Resources" at bounding box center [190, 159] width 45 height 21
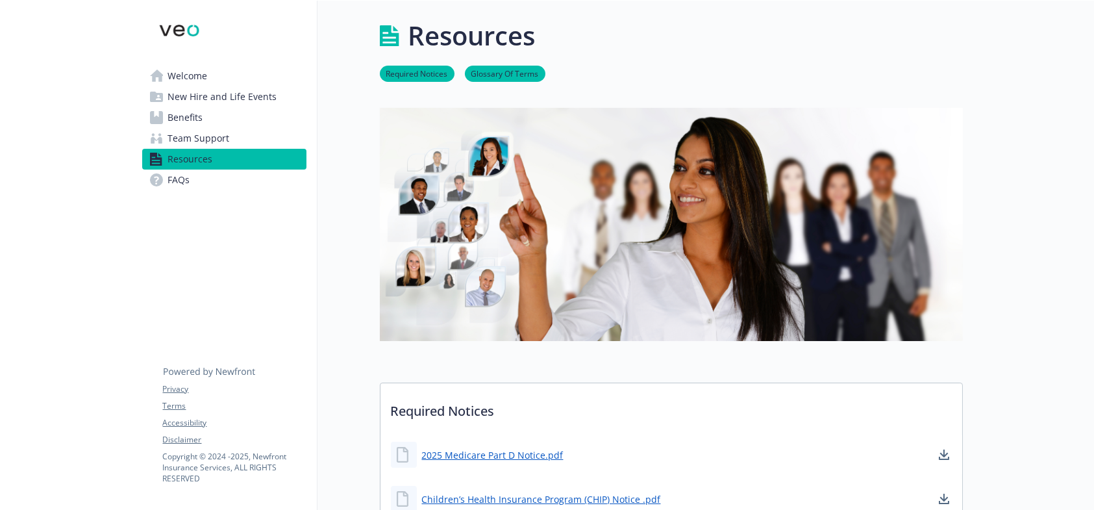
click at [196, 118] on span "Benefits" at bounding box center [185, 117] width 35 height 21
